Goal: Information Seeking & Learning: Learn about a topic

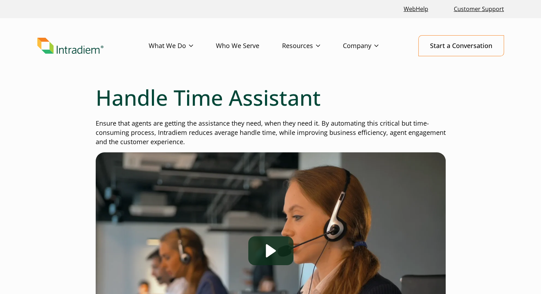
click at [486, 128] on div "Handle Time Assistant Ensure that agents are getting the assistance they need, …" at bounding box center [271, 267] width 512 height 365
